Goal: Task Accomplishment & Management: Manage account settings

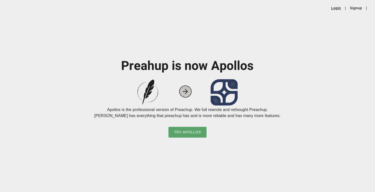
click at [337, 7] on link "Login" at bounding box center [336, 8] width 10 height 5
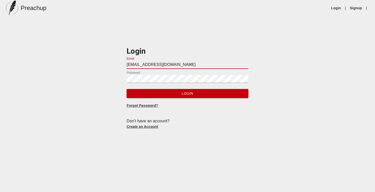
click at [132, 66] on input "[EMAIL_ADDRESS][DOMAIN_NAME]" at bounding box center [186, 65] width 121 height 8
type input "[EMAIL_ADDRESS][DOMAIN_NAME]"
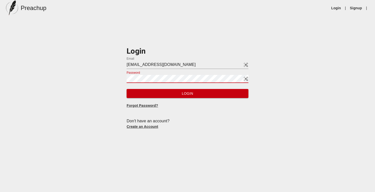
click at [126, 89] on button "Login" at bounding box center [186, 93] width 121 height 9
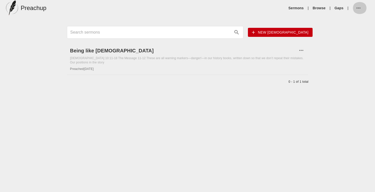
click at [359, 5] on button "button" at bounding box center [359, 8] width 15 height 12
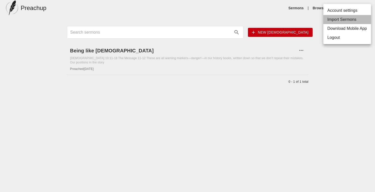
click at [339, 21] on li "Import Sermons" at bounding box center [347, 19] width 48 height 9
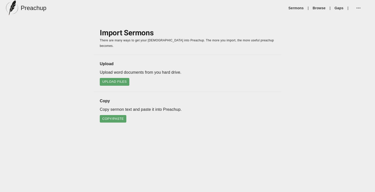
click at [115, 69] on p "Upload word documents from you hard drive." at bounding box center [187, 72] width 175 height 6
click at [114, 79] on span "Upload Files" at bounding box center [114, 82] width 25 height 6
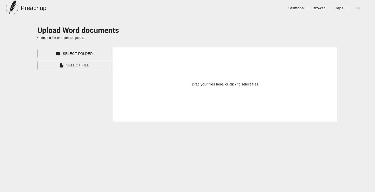
click at [81, 56] on span "Select Folder" at bounding box center [74, 54] width 67 height 6
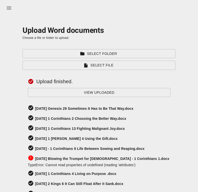
click at [33, 39] on span "Choose a file or folder to upload." at bounding box center [46, 38] width 47 height 4
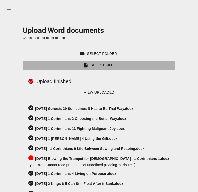
click at [77, 67] on span "Select File" at bounding box center [99, 65] width 145 height 6
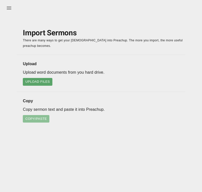
click at [31, 118] on span "Copy/Paste" at bounding box center [36, 119] width 22 height 6
click at [34, 117] on span "Copy/Paste" at bounding box center [36, 119] width 22 height 6
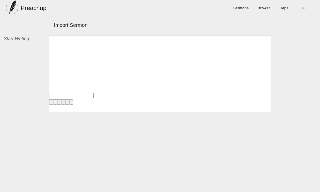
click at [57, 99] on span at bounding box center [55, 101] width 12 height 5
click at [66, 65] on div at bounding box center [160, 73] width 222 height 77
click at [160, 59] on div at bounding box center [160, 73] width 222 height 77
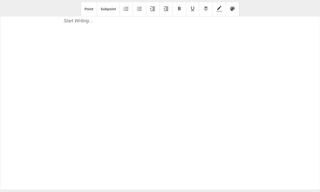
click at [68, 23] on p at bounding box center [160, 21] width 200 height 7
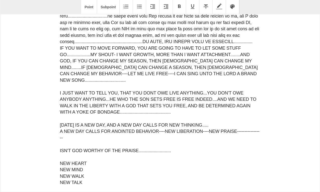
scroll to position [2331, 0]
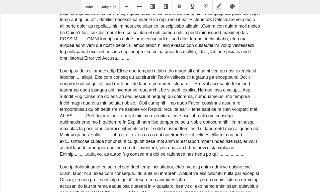
scroll to position [0, 0]
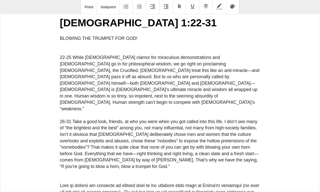
click at [101, 47] on p at bounding box center [160, 45] width 200 height 7
drag, startPoint x: 136, startPoint y: 39, endPoint x: 51, endPoint y: 37, distance: 85.2
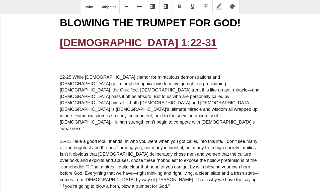
click at [82, 63] on p at bounding box center [160, 64] width 200 height 7
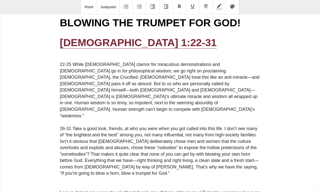
click at [83, 58] on p at bounding box center [160, 58] width 200 height 7
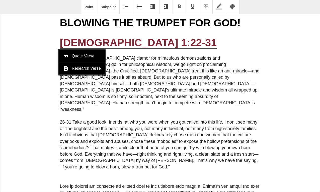
click at [72, 113] on p at bounding box center [160, 116] width 200 height 7
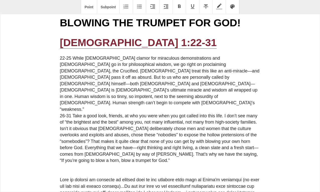
click at [69, 164] on p at bounding box center [160, 167] width 200 height 7
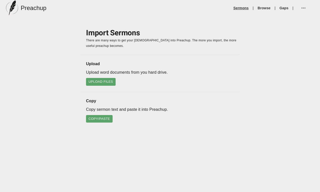
click at [242, 8] on link "Sermons" at bounding box center [240, 8] width 15 height 5
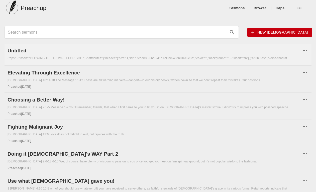
click at [18, 50] on h6 "Untitled" at bounding box center [154, 51] width 293 height 8
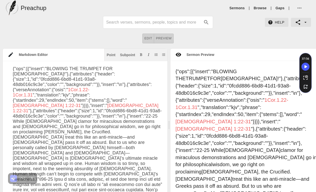
drag, startPoint x: 32, startPoint y: 117, endPoint x: 0, endPoint y: 60, distance: 65.4
click at [0, 60] on div "Markdown Editor Point Subpoint {"ops":[{"insert":"BLOWING THE TRUMPET FOR GOD!"…" at bounding box center [169, 125] width 338 height 154
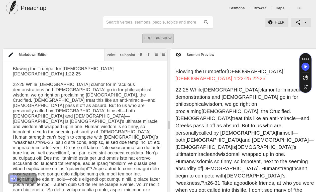
type textarea "Blowing the Trumpet for God 1 Corinthians 1:22-25 22-25 While Jews clamor for m…"
click at [280, 9] on link "Gaps" at bounding box center [279, 8] width 9 height 5
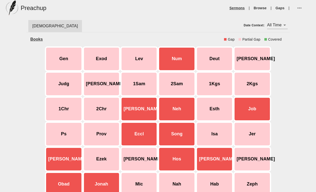
click at [243, 6] on link "Sermons" at bounding box center [236, 8] width 15 height 5
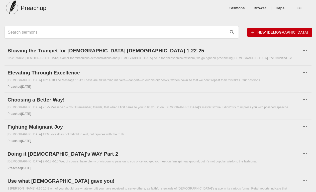
click at [297, 32] on span "New [DEMOGRAPHIC_DATA]" at bounding box center [279, 32] width 57 height 6
click at [298, 11] on icon "button" at bounding box center [299, 8] width 6 height 6
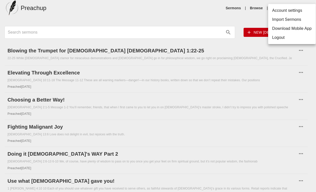
click at [287, 22] on li "Import Sermons" at bounding box center [292, 19] width 48 height 9
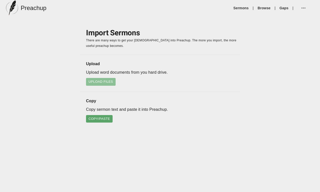
click at [105, 82] on span "Upload Files" at bounding box center [100, 82] width 25 height 6
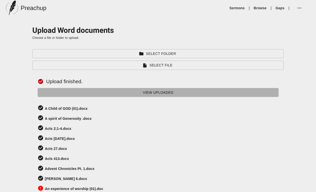
click at [87, 93] on span "View Uploaded" at bounding box center [158, 92] width 233 height 6
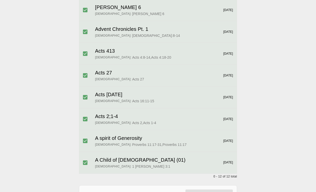
scroll to position [168, 0]
click at [223, 138] on div "January 1, 2019" at bounding box center [228, 140] width 10 height 4
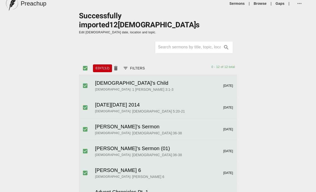
scroll to position [0, 0]
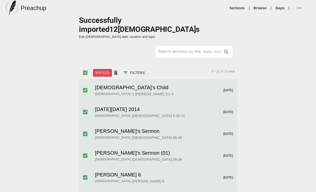
click at [103, 70] on span "Edit (12)" at bounding box center [102, 73] width 14 height 6
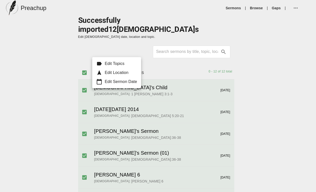
click at [127, 83] on div "Edit Sermon Date" at bounding box center [121, 82] width 32 height 6
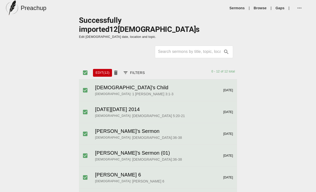
click at [84, 67] on input "select all files" at bounding box center [85, 72] width 11 height 11
checkbox input "false"
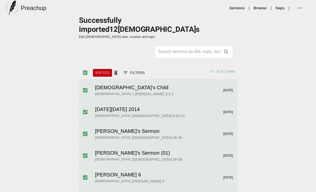
checkbox input "false"
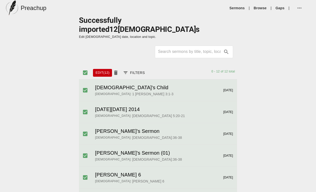
checkbox input "false"
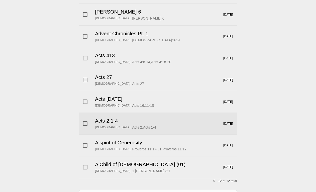
scroll to position [168, 0]
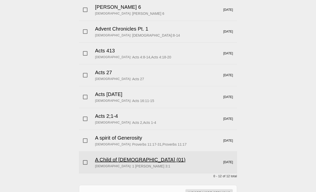
click at [123, 156] on h6 "A Child of GOD (01)" at bounding box center [140, 160] width 90 height 8
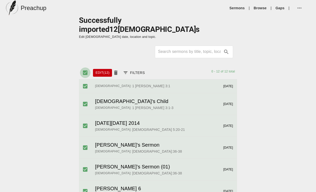
click at [86, 67] on input "select all files" at bounding box center [85, 72] width 11 height 11
checkbox input "false"
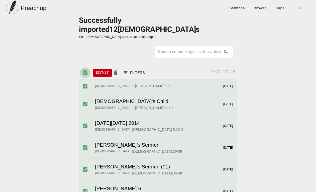
checkbox input "false"
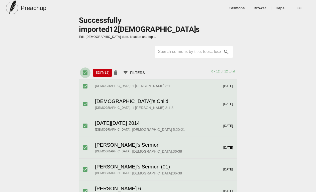
checkbox input "false"
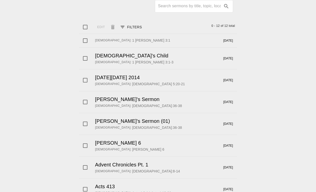
scroll to position [160, 0]
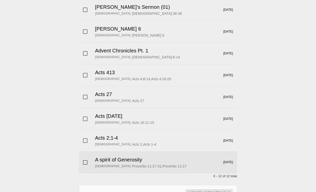
click at [86, 157] on input "checkbox" at bounding box center [85, 162] width 11 height 11
checkbox input "true"
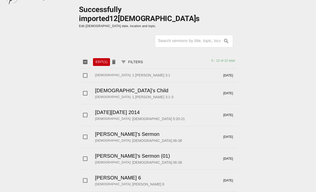
scroll to position [0, 0]
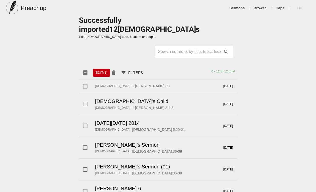
click at [99, 70] on span "Edit (1)" at bounding box center [101, 73] width 12 height 6
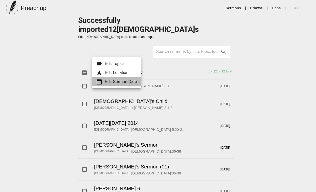
click at [117, 81] on div "Edit Sermon Date" at bounding box center [121, 82] width 32 height 6
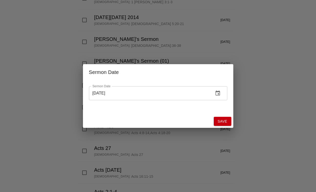
scroll to position [160, 0]
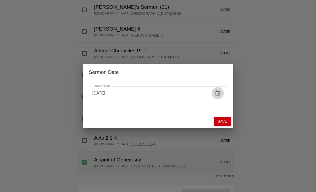
click at [216, 93] on icon "change date" at bounding box center [218, 93] width 6 height 6
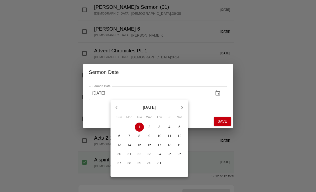
click at [146, 107] on p "January 2019" at bounding box center [149, 107] width 54 height 6
click at [95, 93] on div at bounding box center [158, 96] width 316 height 192
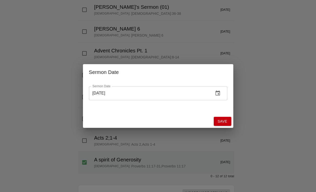
click at [96, 92] on input "01/01/2019" at bounding box center [149, 93] width 121 height 14
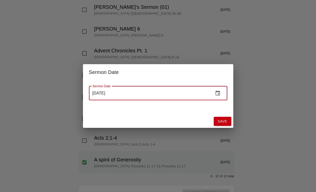
drag, startPoint x: 96, startPoint y: 92, endPoint x: 88, endPoint y: 91, distance: 7.6
click at [88, 91] on div "Sermon Date 01/01/2019 Sermon Date" at bounding box center [158, 97] width 150 height 35
click at [101, 93] on input "10/01/2019" at bounding box center [149, 93] width 121 height 14
click at [219, 95] on icon "change date" at bounding box center [218, 93] width 6 height 6
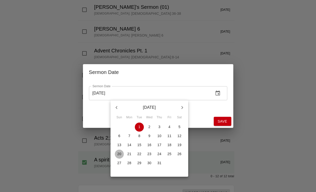
click at [120, 154] on p "20" at bounding box center [119, 153] width 4 height 5
type input "[DATE]"
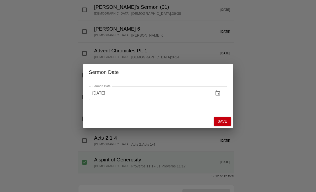
click at [220, 119] on span "Save" at bounding box center [223, 121] width 10 height 6
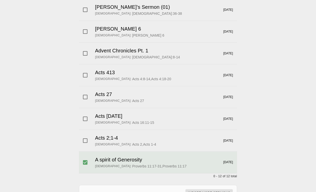
scroll to position [0, 0]
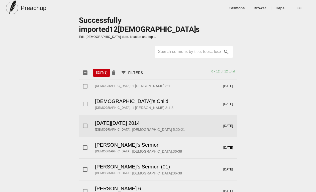
checkbox input "false"
checkbox input "true"
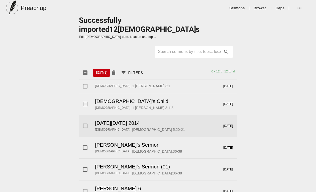
checkbox input "true"
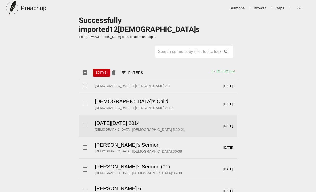
checkbox input "true"
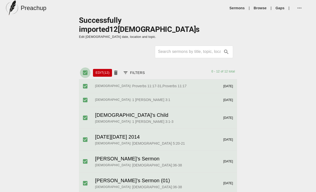
click at [84, 67] on input "select all files" at bounding box center [85, 72] width 11 height 11
checkbox input "false"
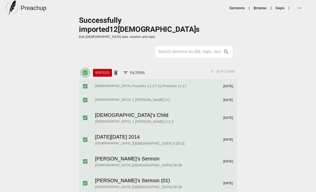
checkbox input "false"
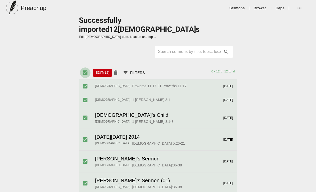
checkbox input "false"
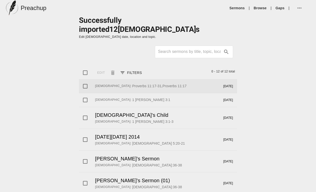
click at [132, 83] on h6 "Proverbs 11:17-31,Proverbs 11:17" at bounding box center [159, 86] width 54 height 6
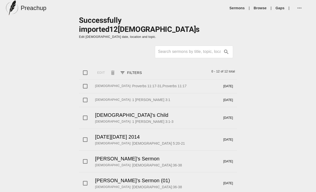
click at [225, 69] on div "Edit Filters 0 - 12 of 12 total" at bounding box center [164, 72] width 146 height 13
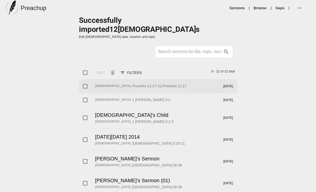
click at [223, 84] on div "January 1, 2019" at bounding box center [228, 86] width 10 height 4
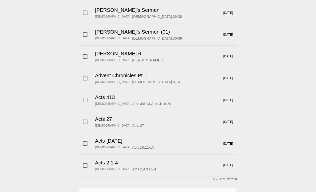
scroll to position [152, 0]
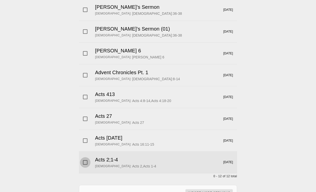
click at [87, 157] on input "checkbox" at bounding box center [85, 162] width 11 height 11
checkbox input "true"
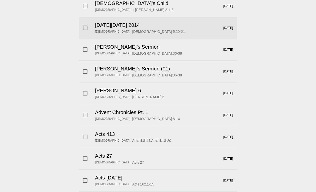
scroll to position [0, 0]
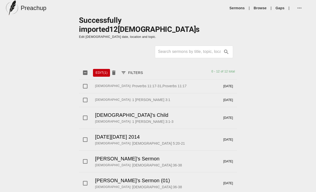
click at [103, 70] on span "Edit (1)" at bounding box center [101, 73] width 12 height 6
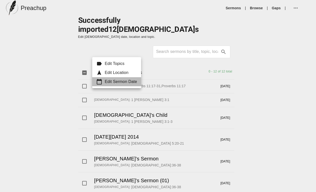
click at [109, 83] on div "Edit Sermon Date" at bounding box center [121, 82] width 32 height 6
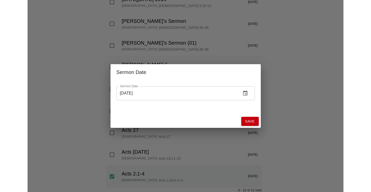
scroll to position [152, 0]
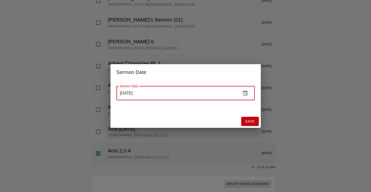
click at [123, 92] on input "01/01/2019" at bounding box center [176, 93] width 121 height 14
drag, startPoint x: 126, startPoint y: 92, endPoint x: 131, endPoint y: 92, distance: 5.0
click at [131, 92] on input "07/01/2019" at bounding box center [176, 93] width 121 height 14
type input "[DATE]"
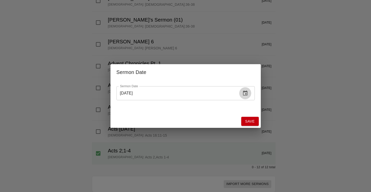
click at [248, 95] on icon "change date" at bounding box center [245, 93] width 6 height 6
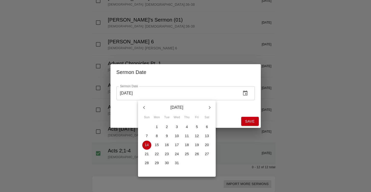
drag, startPoint x: 259, startPoint y: 121, endPoint x: 254, endPoint y: 121, distance: 4.8
click at [259, 121] on div at bounding box center [185, 96] width 371 height 192
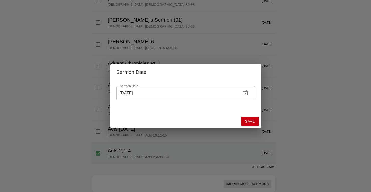
click at [248, 121] on span "Save" at bounding box center [250, 121] width 10 height 6
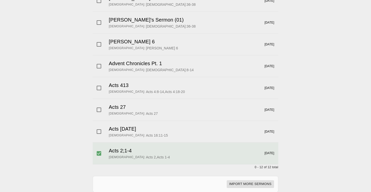
scroll to position [0, 0]
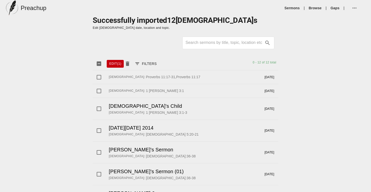
checkbox input "false"
checkbox input "true"
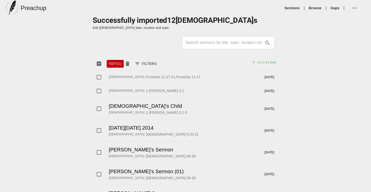
checkbox input "true"
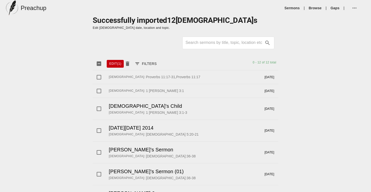
checkbox input "true"
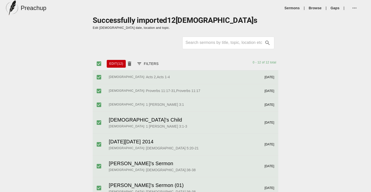
click at [111, 76] on span "[DEMOGRAPHIC_DATA]:" at bounding box center [127, 77] width 36 height 5
click at [98, 61] on input "select all files" at bounding box center [99, 63] width 11 height 11
checkbox input "false"
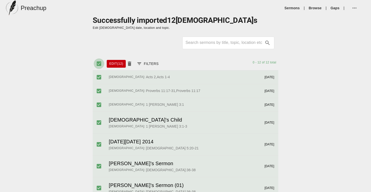
checkbox input "false"
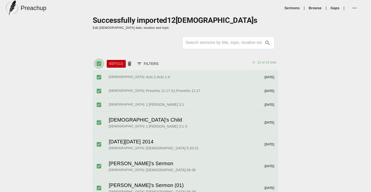
checkbox input "false"
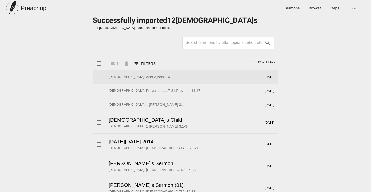
click at [146, 75] on h6 "Acts 2,Acts 1-4" at bounding box center [158, 77] width 24 height 6
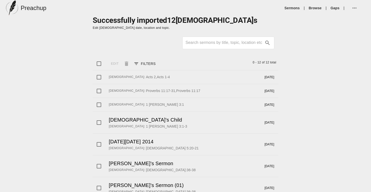
drag, startPoint x: 263, startPoint y: 81, endPoint x: 213, endPoint y: 62, distance: 53.4
click at [263, 81] on div "Scripture: Acts 2,Acts 1-4 January 1, 2019" at bounding box center [192, 77] width 174 height 14
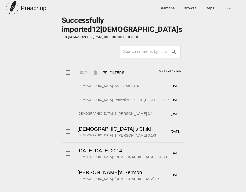
click at [169, 8] on link "Sermons" at bounding box center [167, 8] width 15 height 5
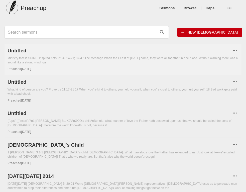
click at [16, 49] on h6 "Untitled" at bounding box center [119, 51] width 223 height 8
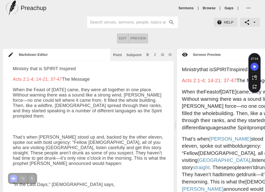
type textarea "Ministry that is SPIRIT Inspired Acts 2:1-4; 14-21; 37-47 The Message When the …"
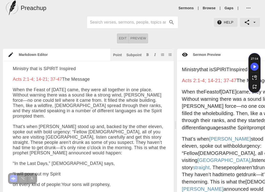
click at [19, 7] on div "Preachup" at bounding box center [26, 8] width 40 height 15
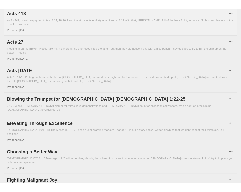
scroll to position [336, 0]
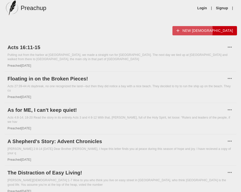
click at [180, 31] on icon "button" at bounding box center [178, 30] width 3 height 3
click at [230, 47] on icon "button" at bounding box center [230, 47] width 6 height 6
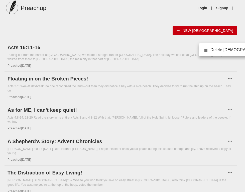
click at [168, 27] on div at bounding box center [122, 96] width 245 height 192
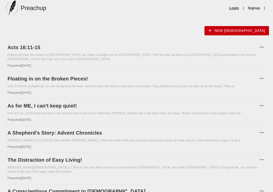
click at [234, 7] on link "Login" at bounding box center [234, 8] width 10 height 5
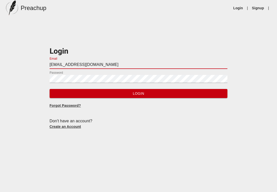
click at [129, 65] on input "[EMAIL_ADDRESS][DOMAIN_NAME]" at bounding box center [139, 65] width 178 height 8
type input "[EMAIL_ADDRESS][DOMAIN_NAME]"
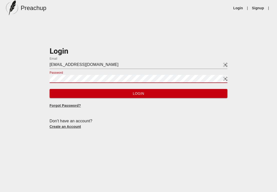
click at [50, 89] on button "Login" at bounding box center [139, 93] width 178 height 9
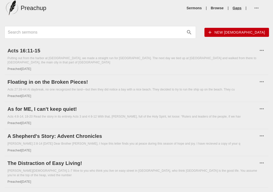
click at [236, 8] on link "Gaps" at bounding box center [237, 8] width 9 height 5
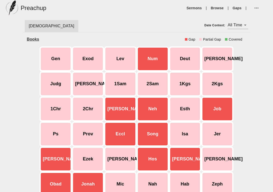
click at [245, 70] on div "[DEMOGRAPHIC_DATA] Date Context: All Time all_time Books Gap Partial Gap Covere…" at bounding box center [136, 172] width 273 height 312
click at [218, 137] on div "Jer" at bounding box center [217, 133] width 32 height 25
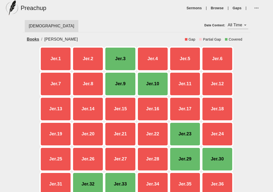
click at [154, 88] on div "Jer.10" at bounding box center [153, 83] width 32 height 25
click at [153, 84] on div "Jer.10" at bounding box center [153, 83] width 32 height 25
click at [34, 28] on span "[DEMOGRAPHIC_DATA]" at bounding box center [52, 26] width 46 height 6
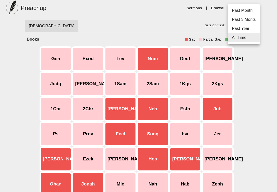
click at [233, 27] on body "Preachup Sermons | Browse | Gaps | [DEMOGRAPHIC_DATA] Date Context: All Time al…" at bounding box center [138, 164] width 277 height 328
click at [137, 26] on div at bounding box center [138, 96] width 277 height 192
click at [234, 25] on body "Preachup Sermons | Browse | Gaps | [DEMOGRAPHIC_DATA] Date Context: All Time al…" at bounding box center [138, 164] width 277 height 328
click at [237, 30] on li "Past Year" at bounding box center [244, 28] width 32 height 9
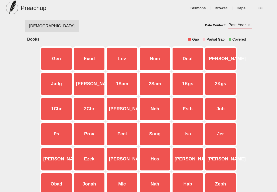
click at [238, 26] on body "Preachup Sermons | Browse | Gaps | [DEMOGRAPHIC_DATA] Date Context: Past Year t…" at bounding box center [138, 164] width 277 height 328
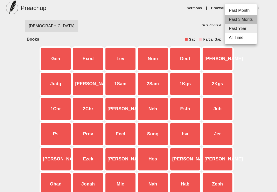
click at [239, 21] on li "Past 3 Monts" at bounding box center [241, 19] width 32 height 9
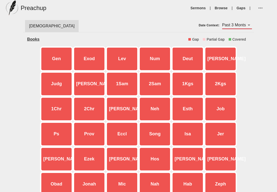
click at [236, 27] on body "Preachup Sermons | Browse | Gaps | [DEMOGRAPHIC_DATA] Date Context: Past 3 Mont…" at bounding box center [138, 164] width 277 height 328
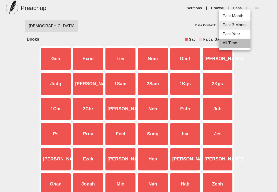
click at [236, 43] on li "All Time" at bounding box center [235, 43] width 32 height 9
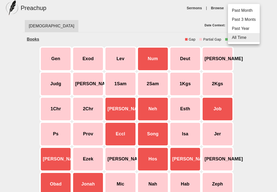
click at [231, 23] on body "Preachup Sermons | Browse | Gaps | [DEMOGRAPHIC_DATA] Date Context: All Time al…" at bounding box center [138, 164] width 277 height 328
click at [232, 29] on li "Past Year" at bounding box center [244, 28] width 32 height 9
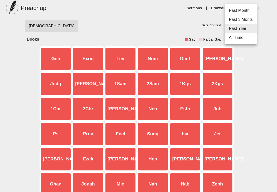
click at [233, 23] on body "Preachup Sermons | Browse | Gaps | [DEMOGRAPHIC_DATA] Date Context: Past Year t…" at bounding box center [138, 164] width 277 height 328
click at [235, 35] on li "All Time" at bounding box center [241, 37] width 32 height 9
type input "all_time"
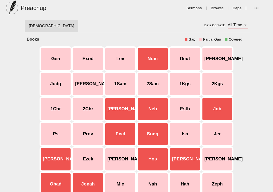
click at [245, 6] on icon "button" at bounding box center [257, 8] width 6 height 6
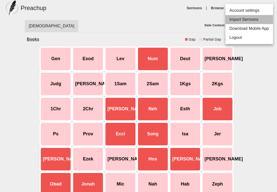
click at [245, 21] on li "Import Sermons" at bounding box center [249, 19] width 48 height 9
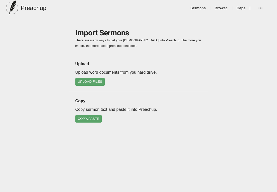
click at [100, 79] on span "Upload Files" at bounding box center [90, 82] width 25 height 6
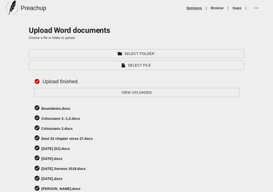
click at [191, 6] on link "Sermons" at bounding box center [194, 8] width 15 height 5
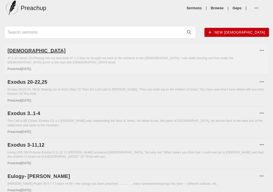
drag, startPoint x: 38, startPoint y: 42, endPoint x: 31, endPoint y: 47, distance: 8.8
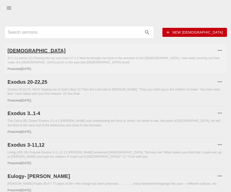
click at [16, 52] on h6 "[DEMOGRAPHIC_DATA]" at bounding box center [112, 51] width 209 height 8
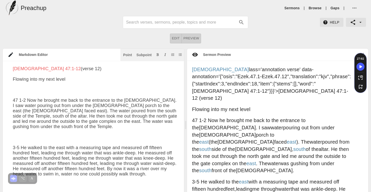
type textarea "Loremip dolo si amet conse Adipisc 68:9-22 69 0-1 Eli se doeiusm te inci ut lab…"
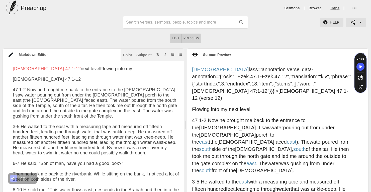
click at [245, 8] on link "Gaps" at bounding box center [334, 8] width 9 height 5
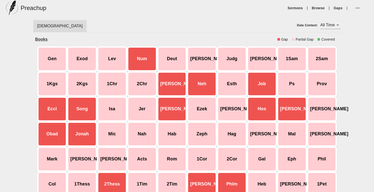
click at [245, 23] on body "Preachup Sermons | Browse | Gaps | [DEMOGRAPHIC_DATA] Date Context: All Time al…" at bounding box center [187, 114] width 374 height 228
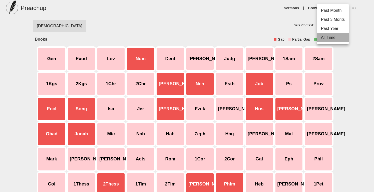
click at [245, 39] on li "All Time" at bounding box center [333, 37] width 32 height 9
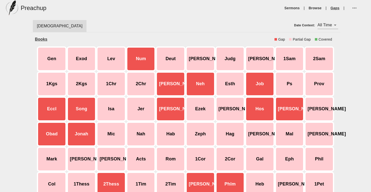
click at [245, 9] on link "Gaps" at bounding box center [334, 8] width 9 height 5
click at [245, 9] on link "Browse" at bounding box center [314, 8] width 13 height 5
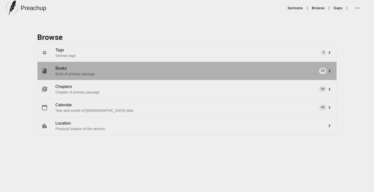
click at [59, 69] on span "Books" at bounding box center [190, 68] width 269 height 6
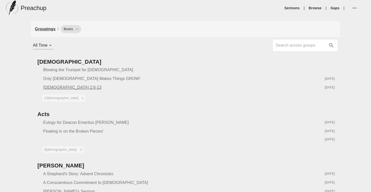
click at [61, 87] on span "[DEMOGRAPHIC_DATA] 2:6-13" at bounding box center [72, 87] width 58 height 4
click at [59, 86] on span "[DEMOGRAPHIC_DATA] 2:6-13" at bounding box center [72, 87] width 58 height 4
click at [48, 30] on link "Groupings" at bounding box center [45, 29] width 21 height 4
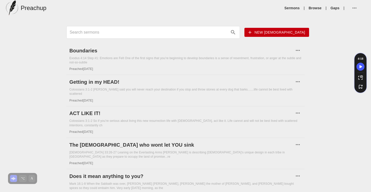
click at [245, 5] on ul "Sermons | Browse | Gaps |" at bounding box center [323, 8] width 82 height 12
click at [245, 8] on link "Browse" at bounding box center [314, 8] width 13 height 5
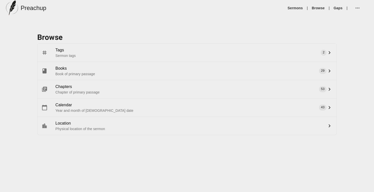
click at [59, 102] on span "Calendar" at bounding box center [190, 105] width 269 height 6
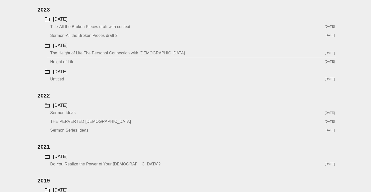
scroll to position [209, 0]
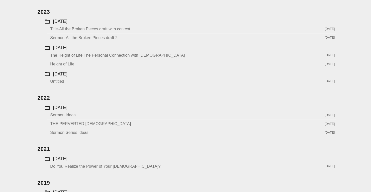
click at [64, 55] on span "The Height of Life The Personal Connection with [DEMOGRAPHIC_DATA]" at bounding box center [117, 55] width 134 height 4
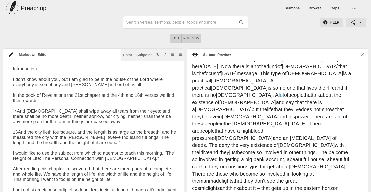
scroll to position [79, 0]
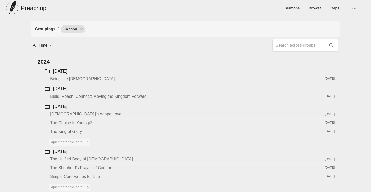
click at [79, 99] on div "Build, Reach, Connect: Moving the Kingdom Forward" at bounding box center [186, 96] width 272 height 6
click at [80, 95] on span "Build, Reach, Connect: Moving the Kingdom Forward" at bounding box center [98, 96] width 96 height 4
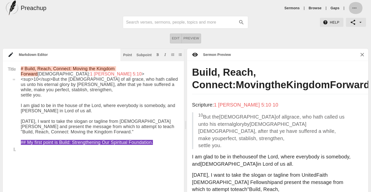
click at [245, 9] on icon "button" at bounding box center [354, 8] width 6 height 6
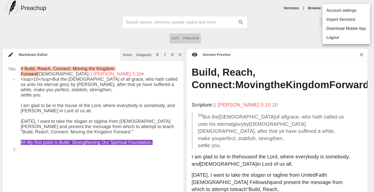
click at [245, 30] on div at bounding box center [187, 96] width 374 height 192
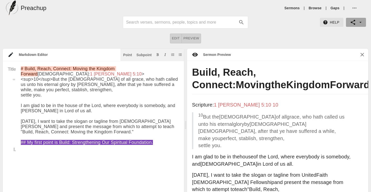
click at [245, 22] on icon "button" at bounding box center [360, 22] width 2 height 1
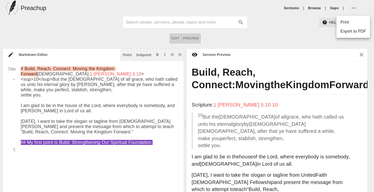
click at [245, 29] on div at bounding box center [187, 96] width 374 height 192
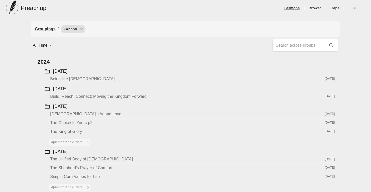
click at [245, 10] on link "Sermons" at bounding box center [291, 8] width 15 height 5
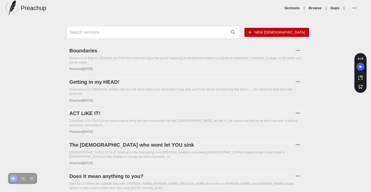
click at [118, 30] on input "Search sermons" at bounding box center [149, 32] width 158 height 8
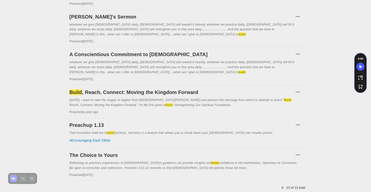
scroll to position [305, 0]
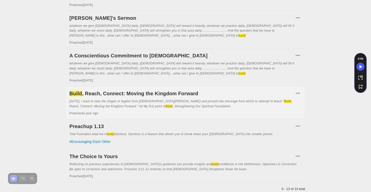
type input "build"
click at [245, 90] on icon "button" at bounding box center [298, 93] width 6 height 6
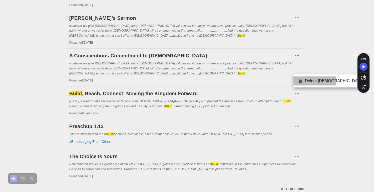
click at [245, 82] on icon at bounding box center [301, 81] width 4 height 5
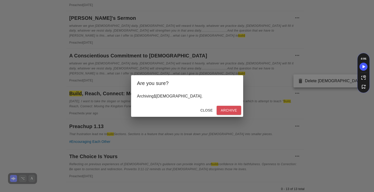
click at [238, 107] on button "Archive" at bounding box center [229, 110] width 24 height 9
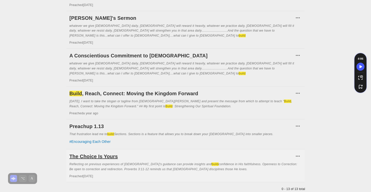
click at [93, 152] on h6 "The Choice Is Yours" at bounding box center [181, 156] width 225 height 8
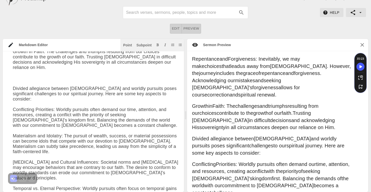
scroll to position [1953, 0]
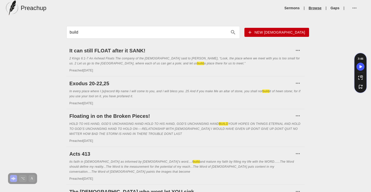
click at [245, 8] on link "Browse" at bounding box center [314, 8] width 13 height 5
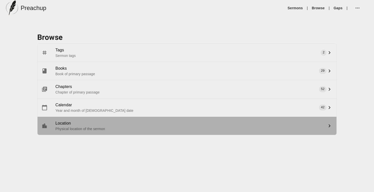
click at [70, 130] on p "Physical location of the sermon" at bounding box center [190, 128] width 269 height 5
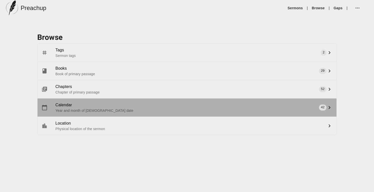
click at [70, 107] on span "Calendar" at bounding box center [190, 105] width 269 height 6
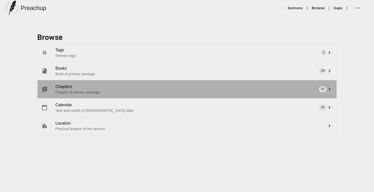
click at [65, 89] on span "Chapters" at bounding box center [190, 87] width 269 height 6
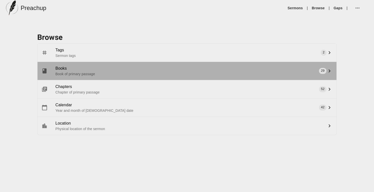
click at [63, 73] on p "Book of primary passage" at bounding box center [190, 73] width 269 height 5
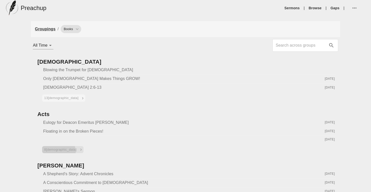
click at [58, 152] on span "8 [DEMOGRAPHIC_DATA]" at bounding box center [63, 150] width 38 height 6
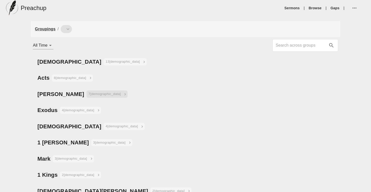
click at [88, 95] on span "7 [DEMOGRAPHIC_DATA]" at bounding box center [107, 94] width 38 height 6
click at [41, 96] on div "[PERSON_NAME]" at bounding box center [60, 94] width 47 height 8
click at [88, 94] on span "7 [DEMOGRAPHIC_DATA]" at bounding box center [107, 94] width 38 height 6
click at [72, 106] on div "Exodus 4 [DEMOGRAPHIC_DATA]" at bounding box center [185, 110] width 309 height 16
click at [71, 111] on span "4 [DEMOGRAPHIC_DATA]" at bounding box center [81, 110] width 38 height 6
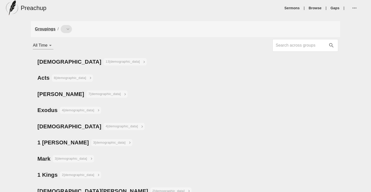
click at [44, 28] on link "Groupings" at bounding box center [45, 29] width 21 height 4
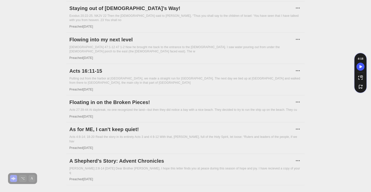
click at [245, 192] on icon "button" at bounding box center [299, 195] width 2 height 3
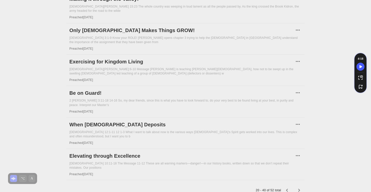
click at [245, 187] on icon "button" at bounding box center [299, 190] width 6 height 6
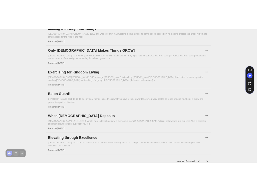
scroll to position [230, 0]
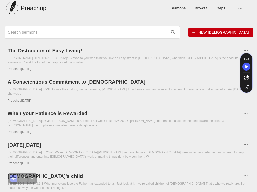
click at [241, 6] on icon "button" at bounding box center [241, 8] width 6 height 6
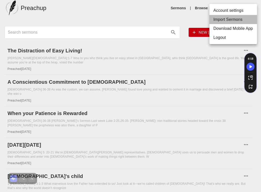
click at [229, 22] on li "Import Sermons" at bounding box center [233, 19] width 48 height 9
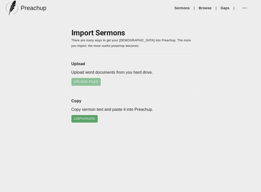
click at [85, 82] on span "Upload Files" at bounding box center [86, 82] width 25 height 6
